Goal: Check status: Check status

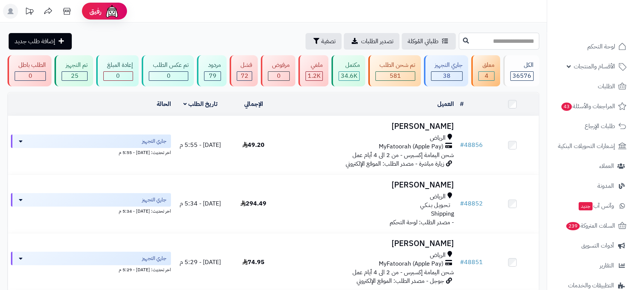
click at [496, 41] on input "text" at bounding box center [499, 41] width 80 height 17
click at [523, 42] on input "text" at bounding box center [499, 41] width 80 height 17
type input "*****"
click at [463, 39] on icon at bounding box center [466, 40] width 6 height 6
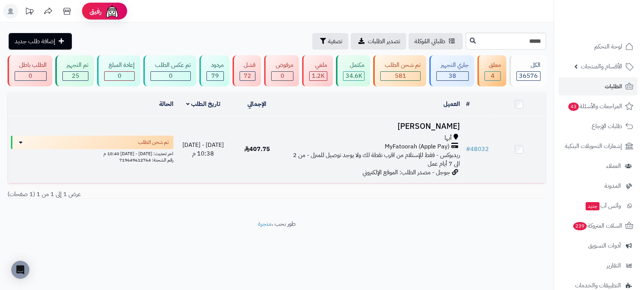
click at [440, 126] on h3 "[PERSON_NAME]" at bounding box center [373, 126] width 173 height 9
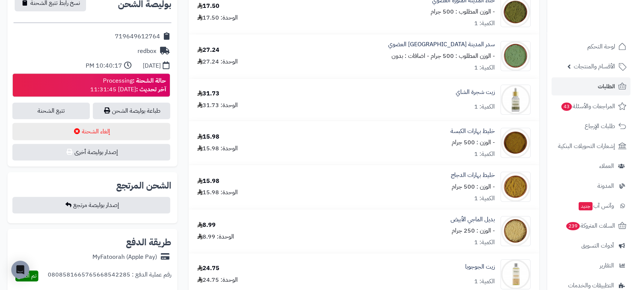
scroll to position [343, 0]
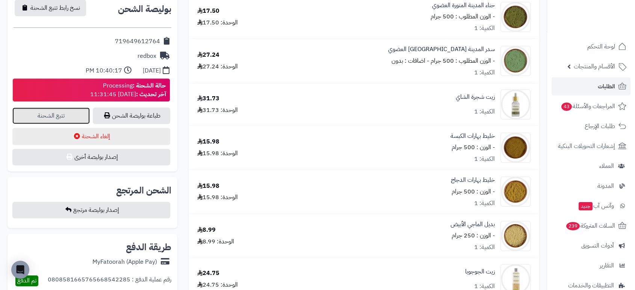
click at [69, 114] on link "تتبع الشحنة" at bounding box center [50, 116] width 77 height 17
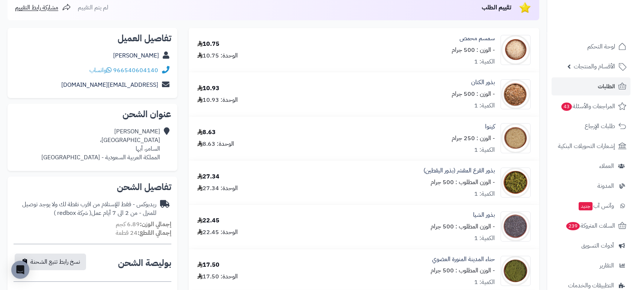
scroll to position [0, 0]
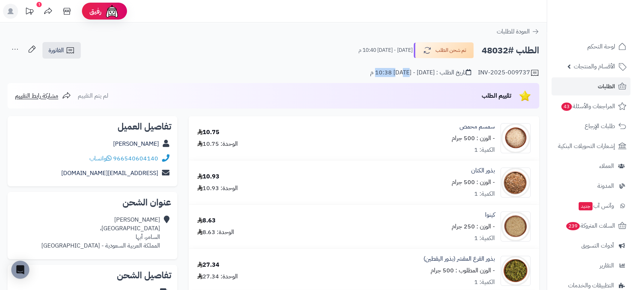
drag, startPoint x: 415, startPoint y: 72, endPoint x: 395, endPoint y: 73, distance: 20.7
click at [395, 73] on div "تاريخ الطلب : الثلاثاء - ٣٠ سبتمبر ٢٠٢٥ - 10:38 م" at bounding box center [420, 72] width 101 height 9
drag, startPoint x: 508, startPoint y: 52, endPoint x: 482, endPoint y: 50, distance: 26.0
click at [482, 50] on h2 "الطلب #48032" at bounding box center [511, 50] width 58 height 15
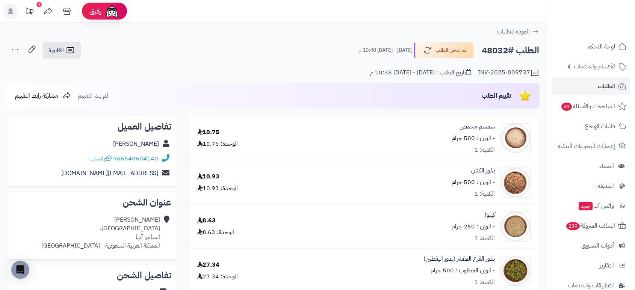
click at [482, 50] on h2 "الطلب #48032" at bounding box center [511, 50] width 58 height 15
drag, startPoint x: 482, startPoint y: 50, endPoint x: 512, endPoint y: 50, distance: 30.1
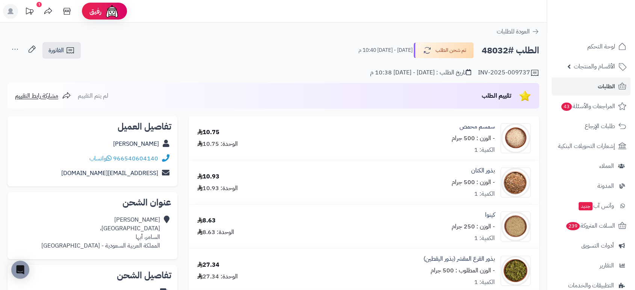
click at [512, 50] on h2 "الطلب #48032" at bounding box center [511, 50] width 58 height 15
copy h2 "#48032"
click at [599, 86] on span "الطلبات" at bounding box center [606, 86] width 17 height 11
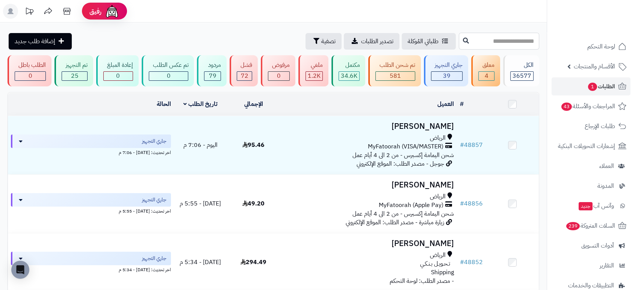
click at [528, 38] on input "text" at bounding box center [499, 41] width 80 height 17
paste input "*****"
type input "*****"
click at [463, 42] on icon at bounding box center [466, 40] width 6 height 6
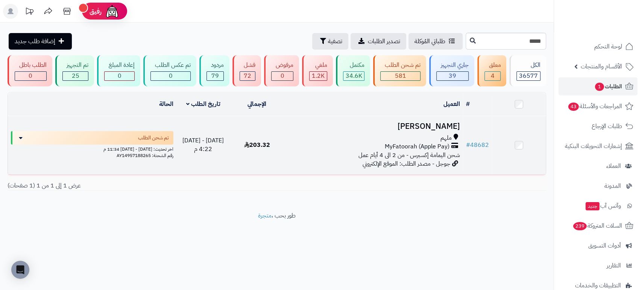
click at [413, 123] on h3 "[PERSON_NAME]" at bounding box center [373, 126] width 173 height 9
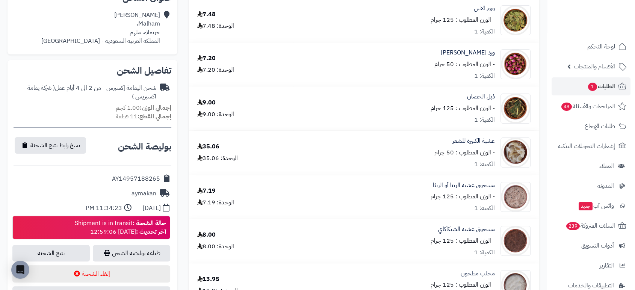
scroll to position [254, 0]
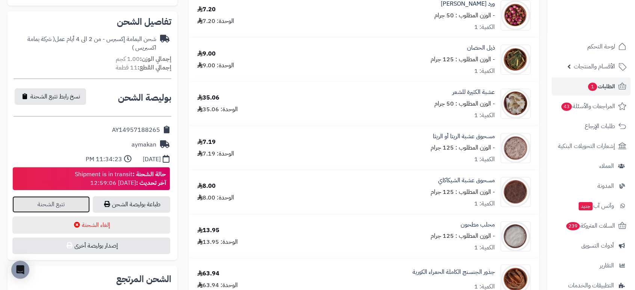
click at [53, 201] on link "تتبع الشحنة" at bounding box center [50, 204] width 77 height 17
